Goal: Task Accomplishment & Management: Complete application form

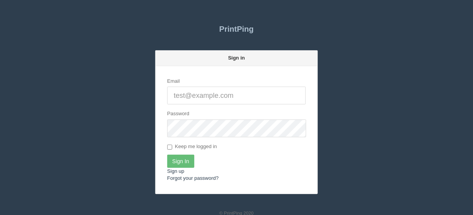
click at [189, 96] on input "Email" at bounding box center [236, 96] width 139 height 18
type input "[EMAIL_ADDRESS][DOMAIN_NAME]"
click at [177, 157] on input "Sign In" at bounding box center [180, 161] width 27 height 13
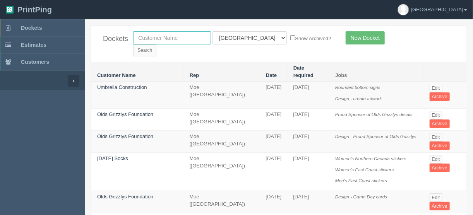
click at [151, 35] on input "text" at bounding box center [172, 37] width 78 height 13
type input "olympia"
click at [156, 45] on input "Search" at bounding box center [144, 51] width 23 height 12
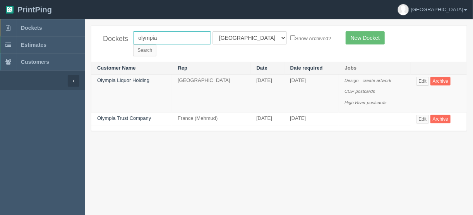
drag, startPoint x: 162, startPoint y: 36, endPoint x: 113, endPoint y: 40, distance: 49.0
click at [114, 40] on div "Dockets olympia All Users Ali Ali Test 1 Aly Amy Ankit Arif Brandon Dan France …" at bounding box center [279, 44] width 376 height 36
type input "food"
click at [156, 45] on input "Search" at bounding box center [144, 51] width 23 height 12
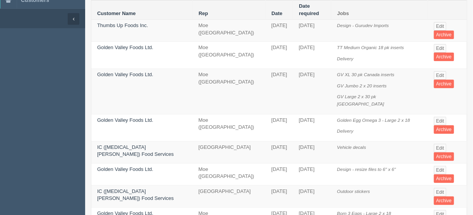
scroll to position [93, 0]
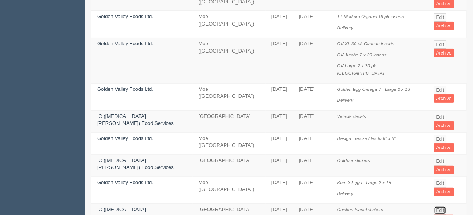
click at [438, 206] on link "Edit" at bounding box center [440, 210] width 13 height 9
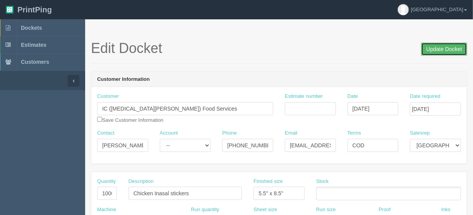
click at [443, 48] on input "Update Docket" at bounding box center [444, 49] width 46 height 13
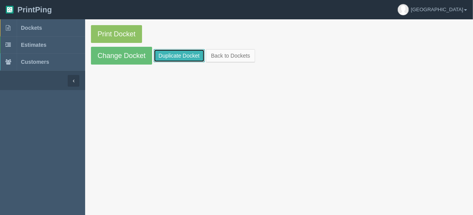
click at [173, 57] on link "Duplicate Docket" at bounding box center [179, 55] width 51 height 13
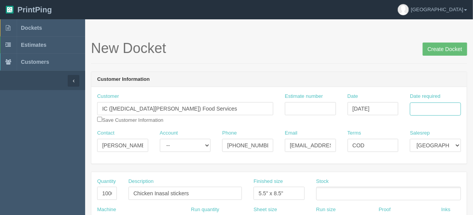
click at [436, 106] on input "Date required" at bounding box center [435, 109] width 51 height 13
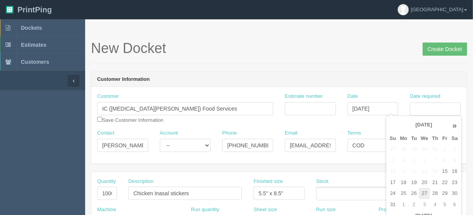
click at [424, 193] on td "27" at bounding box center [424, 193] width 11 height 11
click at [445, 192] on td "29" at bounding box center [444, 193] width 9 height 11
type input "[DATE]"
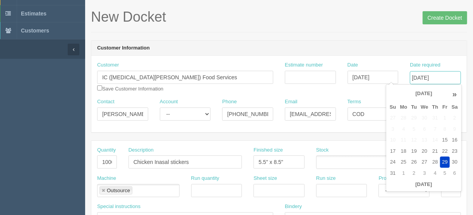
scroll to position [62, 0]
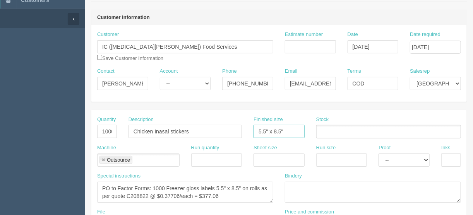
click at [288, 130] on input "5.5" x 8.5"" at bounding box center [279, 131] width 51 height 13
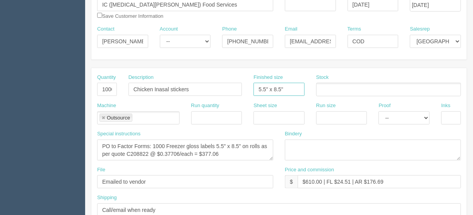
scroll to position [186, 0]
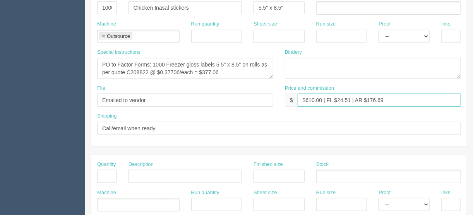
drag, startPoint x: 322, startPoint y: 99, endPoint x: 306, endPoint y: 101, distance: 16.4
click at [306, 100] on input "$610.00 | FL $24.51 | AR $176.69" at bounding box center [379, 100] width 163 height 13
click at [349, 96] on input "$442.25 | FL $24.51 | AR $176.69" at bounding box center [379, 100] width 163 height 13
drag, startPoint x: 351, startPoint y: 98, endPoint x: 338, endPoint y: 101, distance: 13.4
click at [338, 101] on input "$442.25 | FL $24.51 | AR $176.69" at bounding box center [379, 100] width 163 height 13
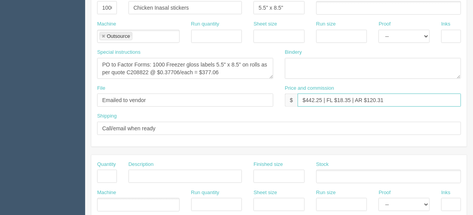
type input "$442.25 | FL $18.35 | AR $120.31"
click at [147, 72] on textarea "PO to Factor Forms: 1000 Freezer gloss labels 5.5" x 8.5" on rolls as per quote…" at bounding box center [185, 68] width 176 height 21
drag, startPoint x: 178, startPoint y: 70, endPoint x: 165, endPoint y: 70, distance: 13.6
click at [165, 70] on textarea "PO to Factor Forms: 1000 Freezer gloss labels 5.5" x 8.5" on rolls as per quote…" at bounding box center [185, 68] width 176 height 21
drag, startPoint x: 218, startPoint y: 68, endPoint x: 202, endPoint y: 71, distance: 17.0
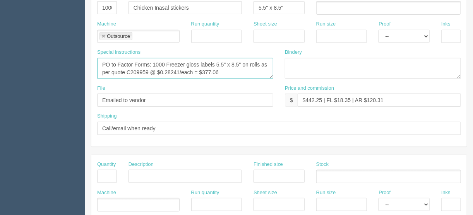
click at [202, 71] on textarea "PO to Factor Forms: 1000 Freezer gloss labels 5.5" x 8.5" on rolls as per quote…" at bounding box center [185, 68] width 176 height 21
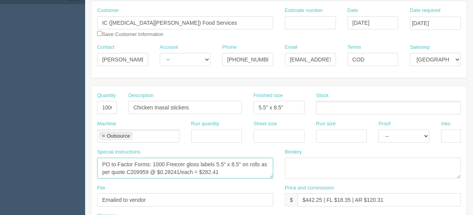
scroll to position [50, 0]
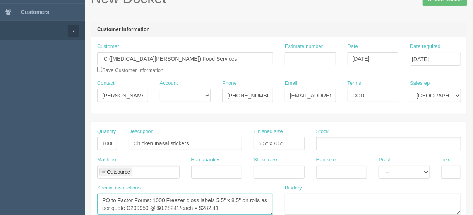
type textarea "PO to Factor Forms: 1000 Freezer gloss labels 5.5" x 8.5" on rolls as per quote…"
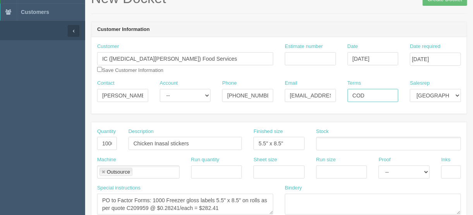
drag, startPoint x: 372, startPoint y: 93, endPoint x: 313, endPoint y: 95, distance: 58.9
click at [313, 95] on div "Contact Kaye Intal Account -- Existing Client Allrush Client Rep Client Phone 6…" at bounding box center [279, 94] width 376 height 28
type input "Due on receipt"
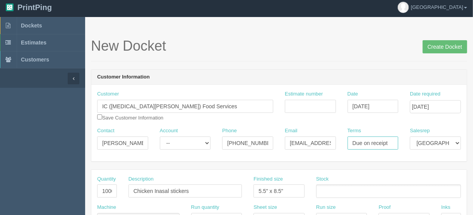
scroll to position [0, 0]
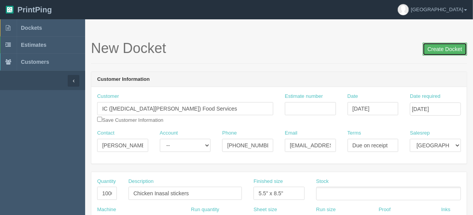
click at [438, 48] on input "Create Docket" at bounding box center [445, 49] width 45 height 13
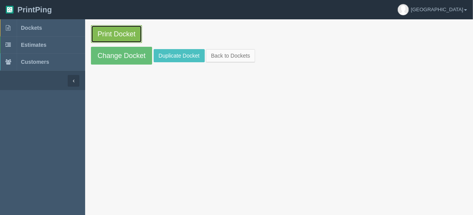
click at [119, 29] on link "Print Docket" at bounding box center [116, 34] width 51 height 18
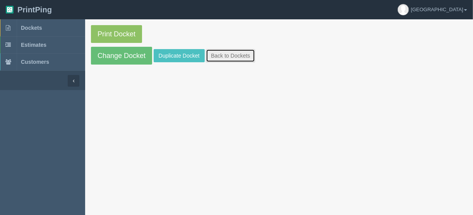
click at [225, 53] on link "Back to Dockets" at bounding box center [230, 55] width 49 height 13
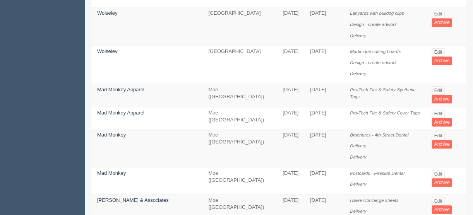
scroll to position [607, 0]
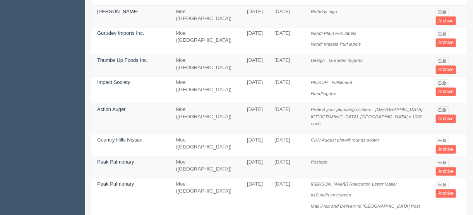
scroll to position [604, 0]
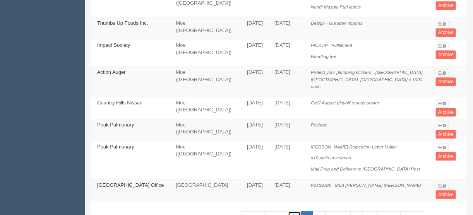
click at [295, 211] on link "1" at bounding box center [294, 217] width 13 height 13
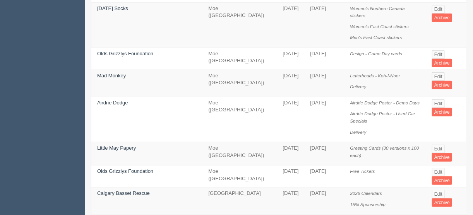
scroll to position [186, 0]
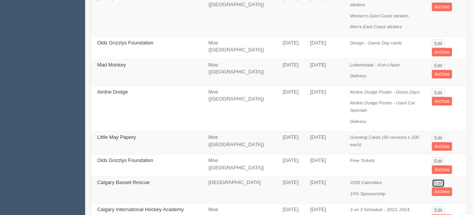
click at [436, 179] on link "Edit" at bounding box center [438, 183] width 13 height 9
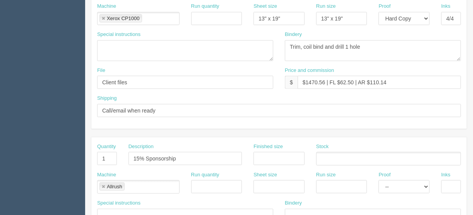
scroll to position [279, 0]
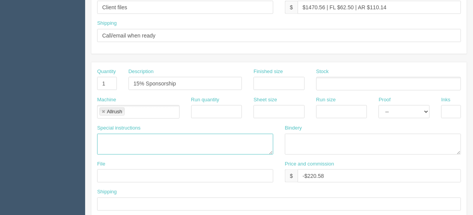
click at [106, 140] on textarea at bounding box center [185, 144] width 176 height 21
click at [101, 110] on link at bounding box center [103, 112] width 5 height 5
click at [109, 137] on textarea at bounding box center [185, 144] width 176 height 21
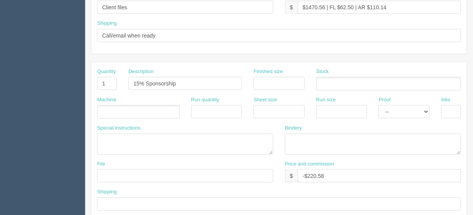
click at [112, 105] on ul at bounding box center [138, 112] width 82 height 14
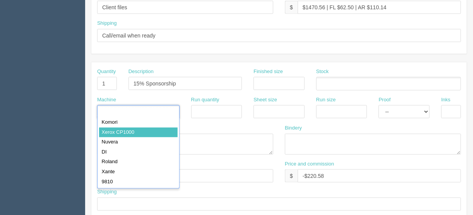
type input "Xerox CP1000"
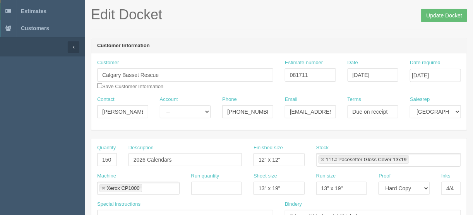
scroll to position [0, 0]
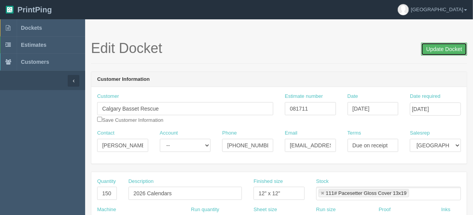
click at [440, 50] on input "Update Docket" at bounding box center [444, 49] width 46 height 13
